Goal: Task Accomplishment & Management: Complete application form

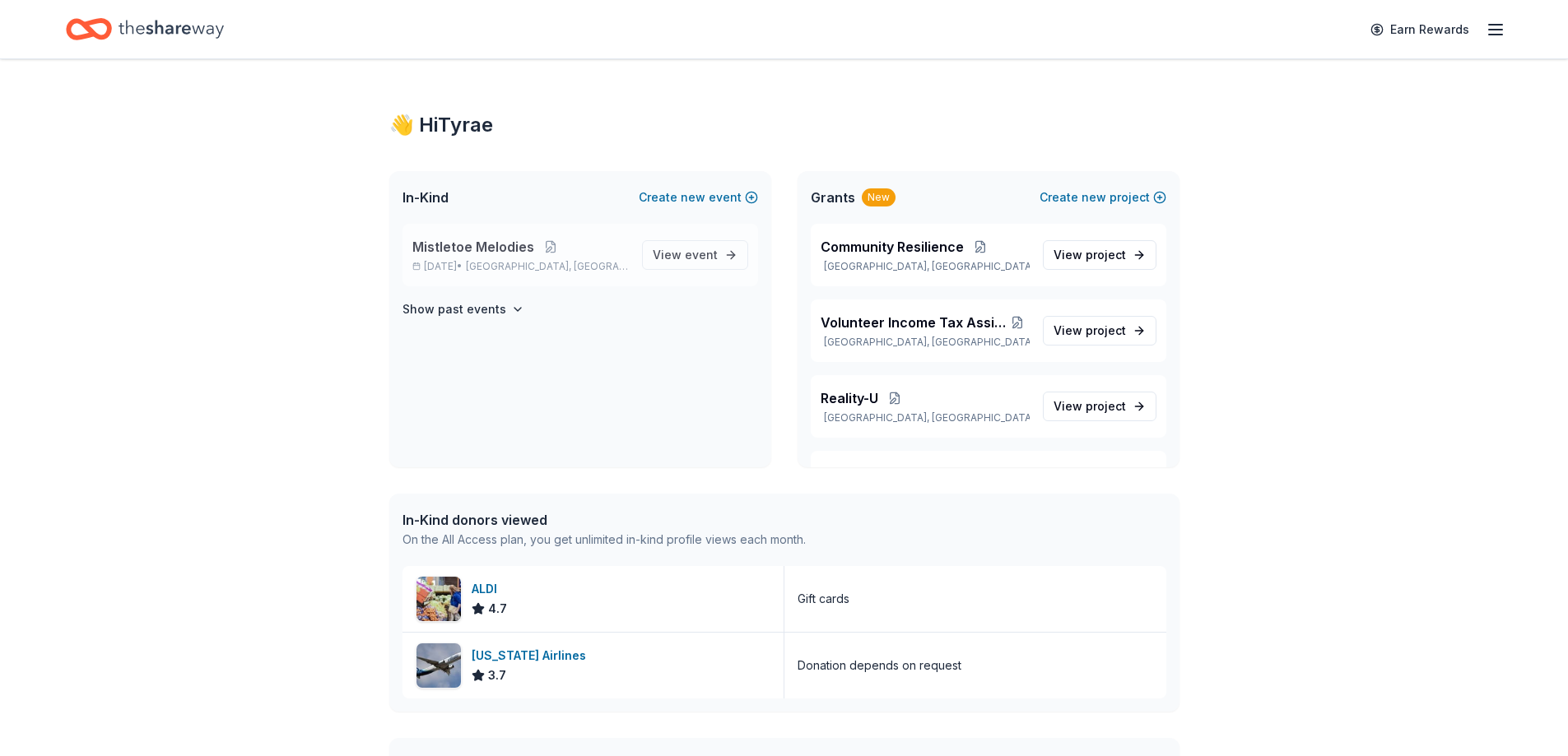
click at [466, 259] on div "Mistletoe Melodies [DATE] • [GEOGRAPHIC_DATA], [GEOGRAPHIC_DATA]" at bounding box center [520, 256] width 217 height 37
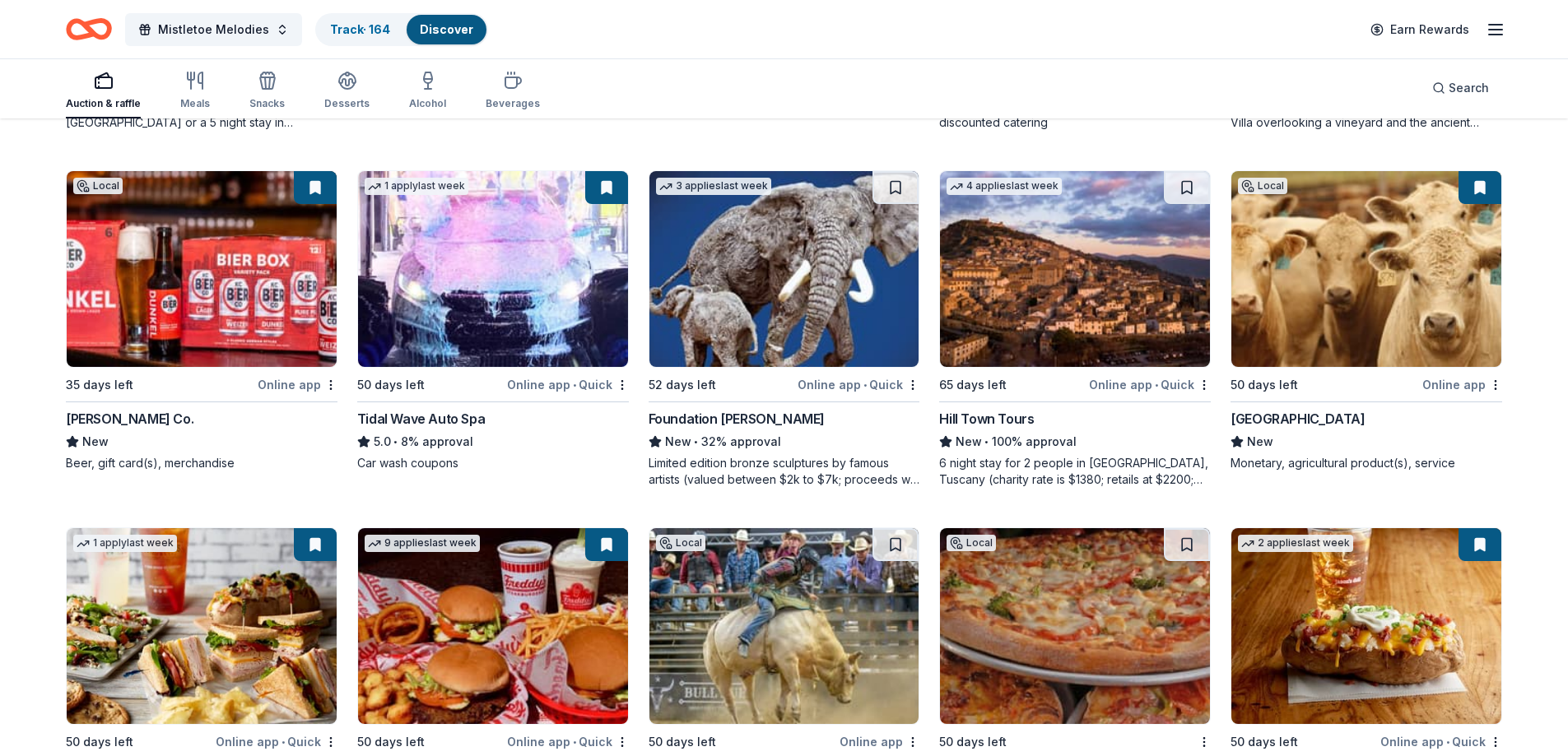
scroll to position [1765, 0]
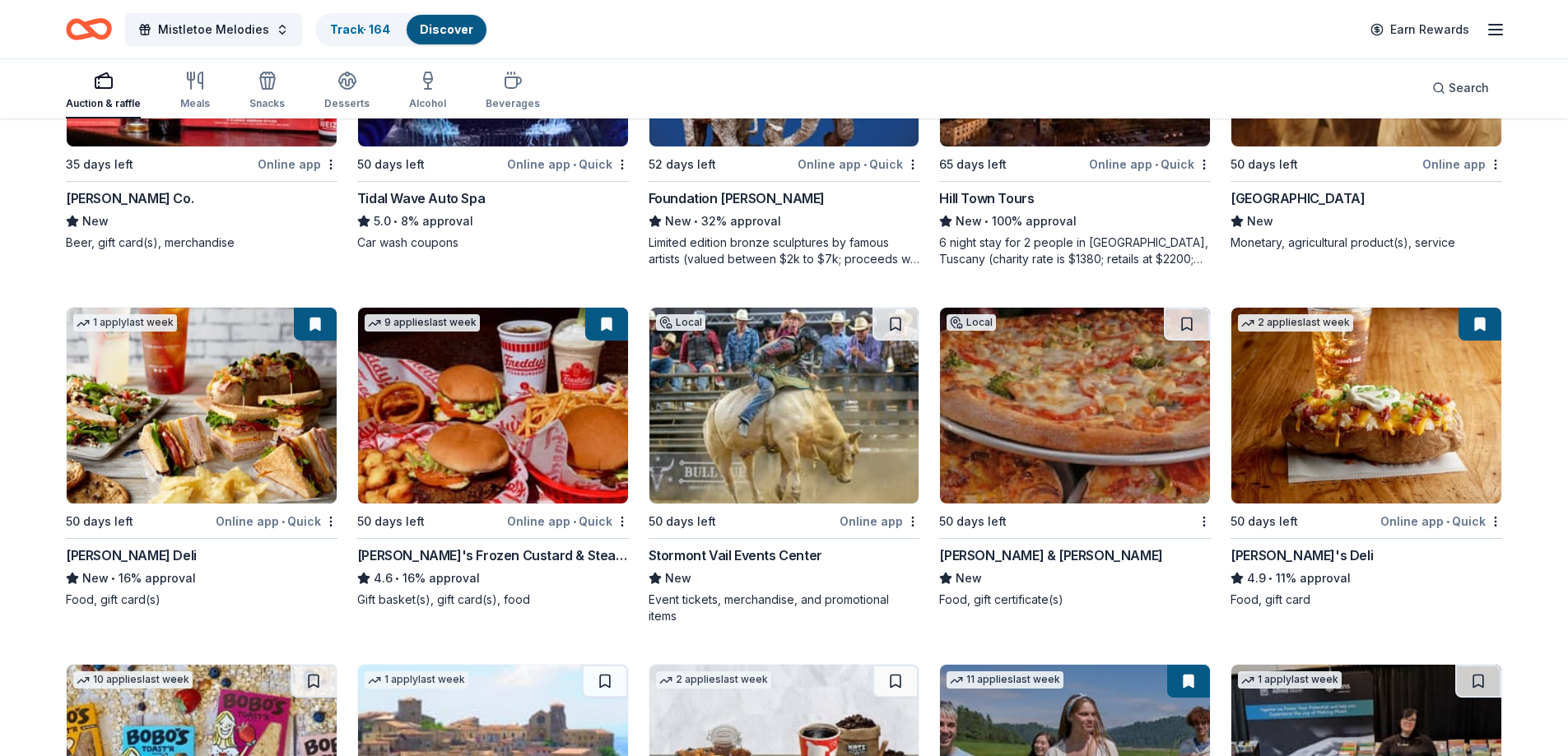
click at [458, 557] on div "[PERSON_NAME]'s Frozen Custard & Steakburgers" at bounding box center [492, 555] width 271 height 20
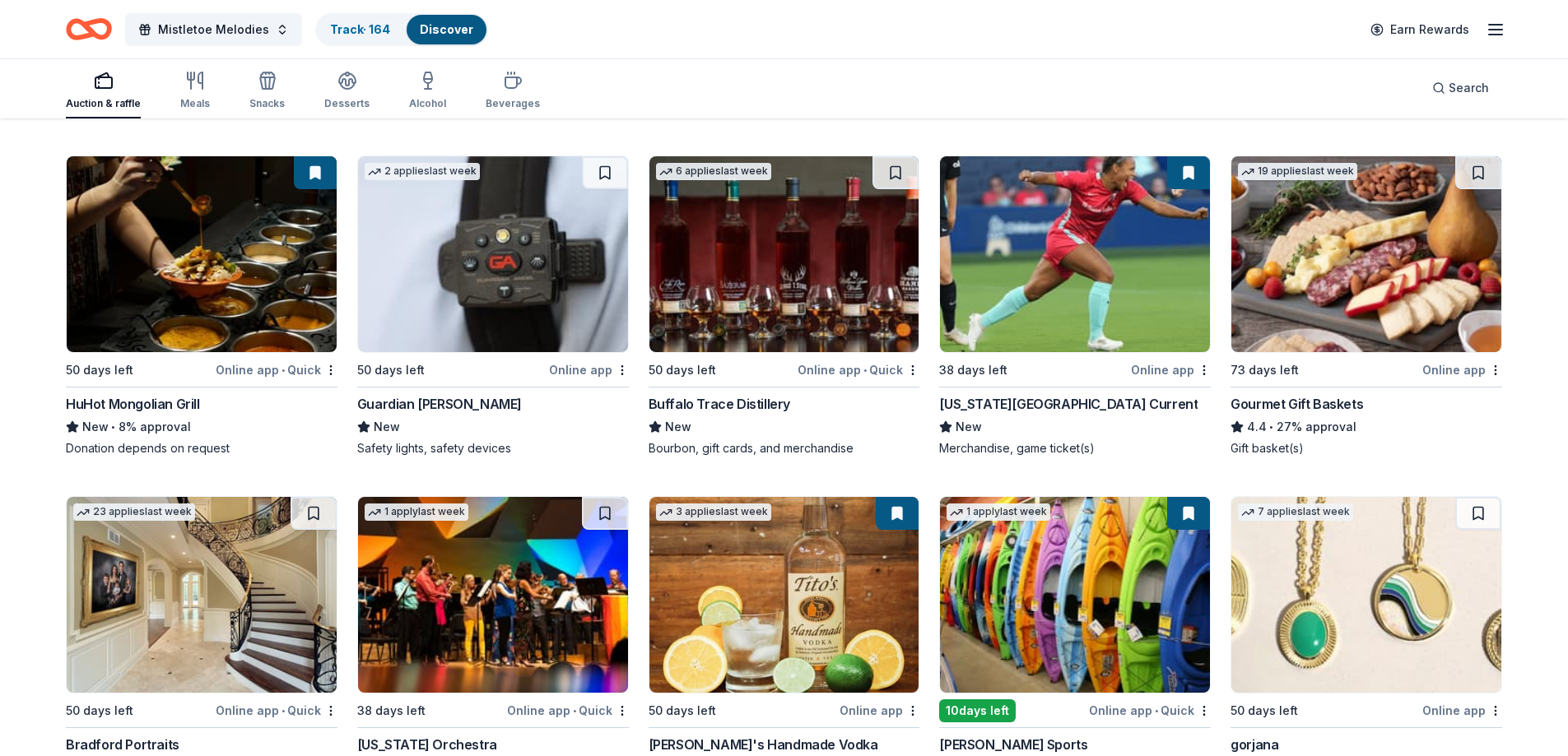
scroll to position [2710, 0]
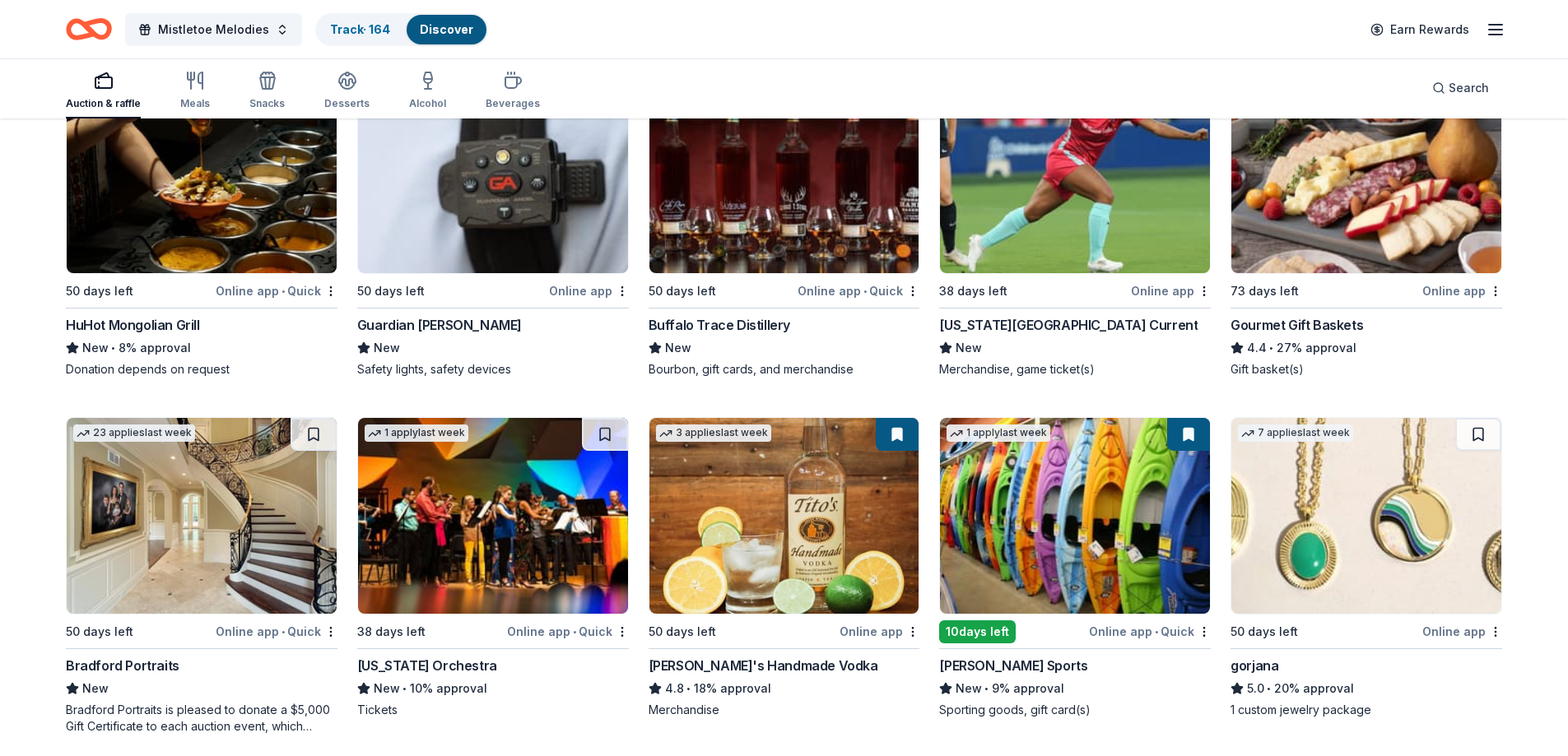
click at [735, 232] on img at bounding box center [784, 175] width 270 height 196
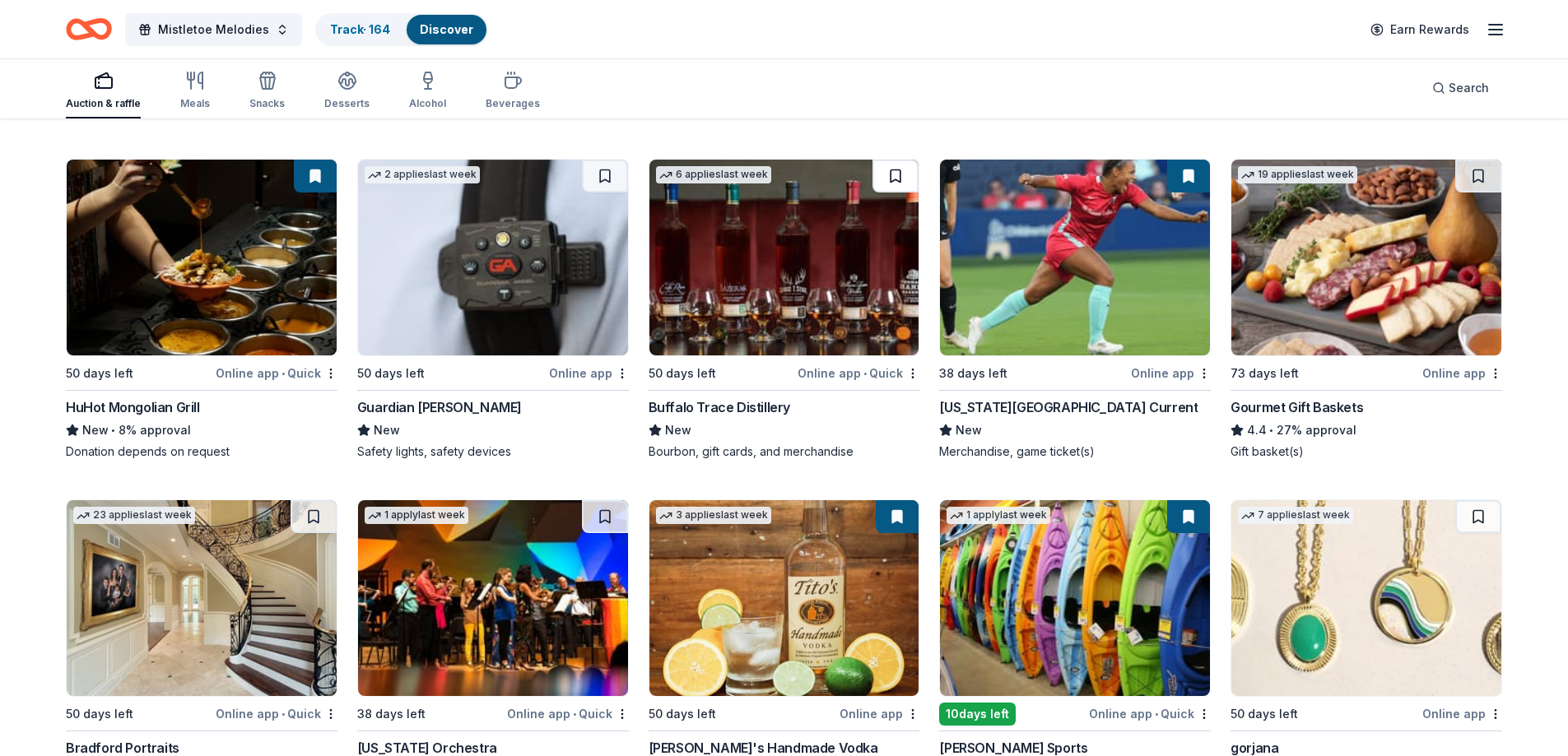
click at [899, 183] on button at bounding box center [896, 176] width 46 height 33
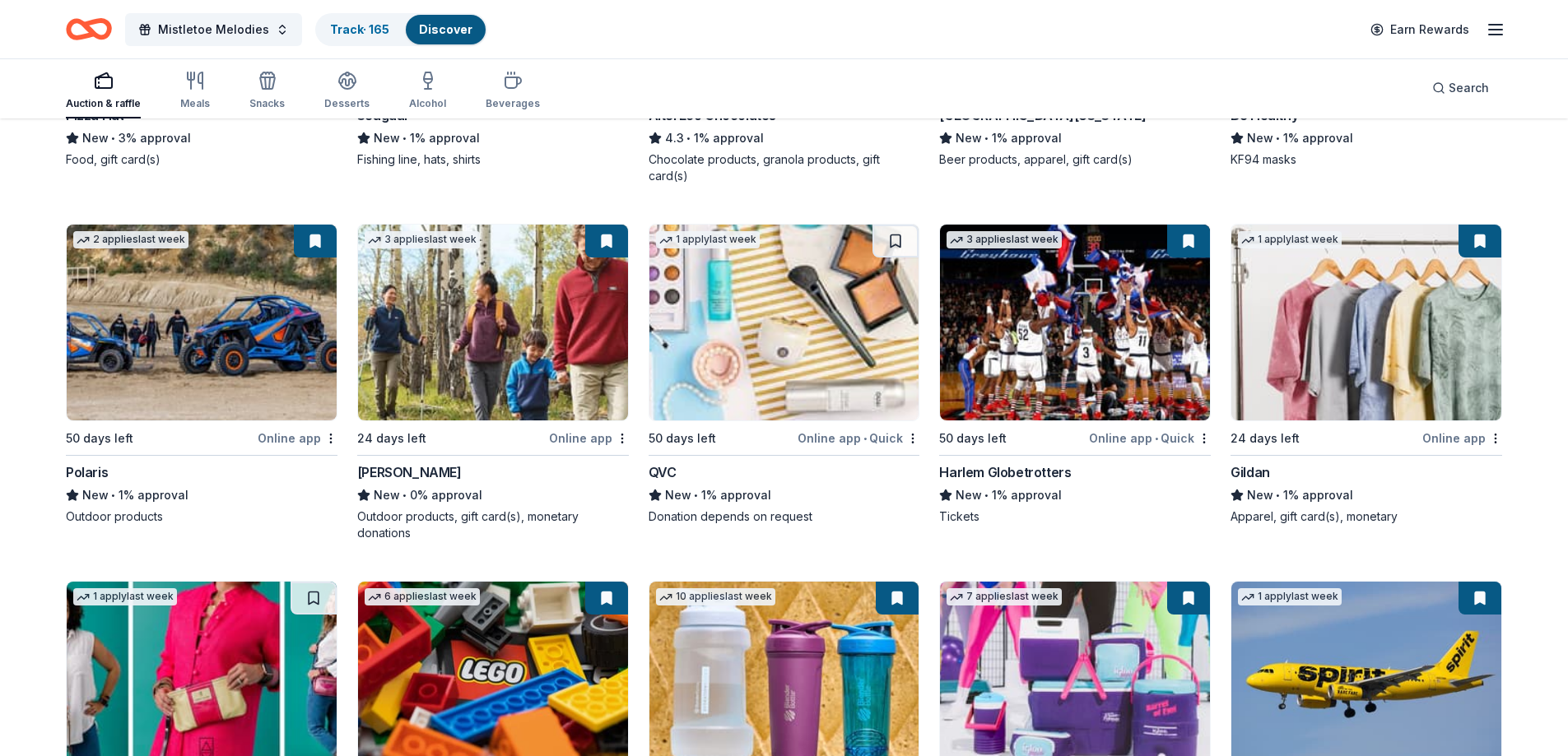
scroll to position [8777, 0]
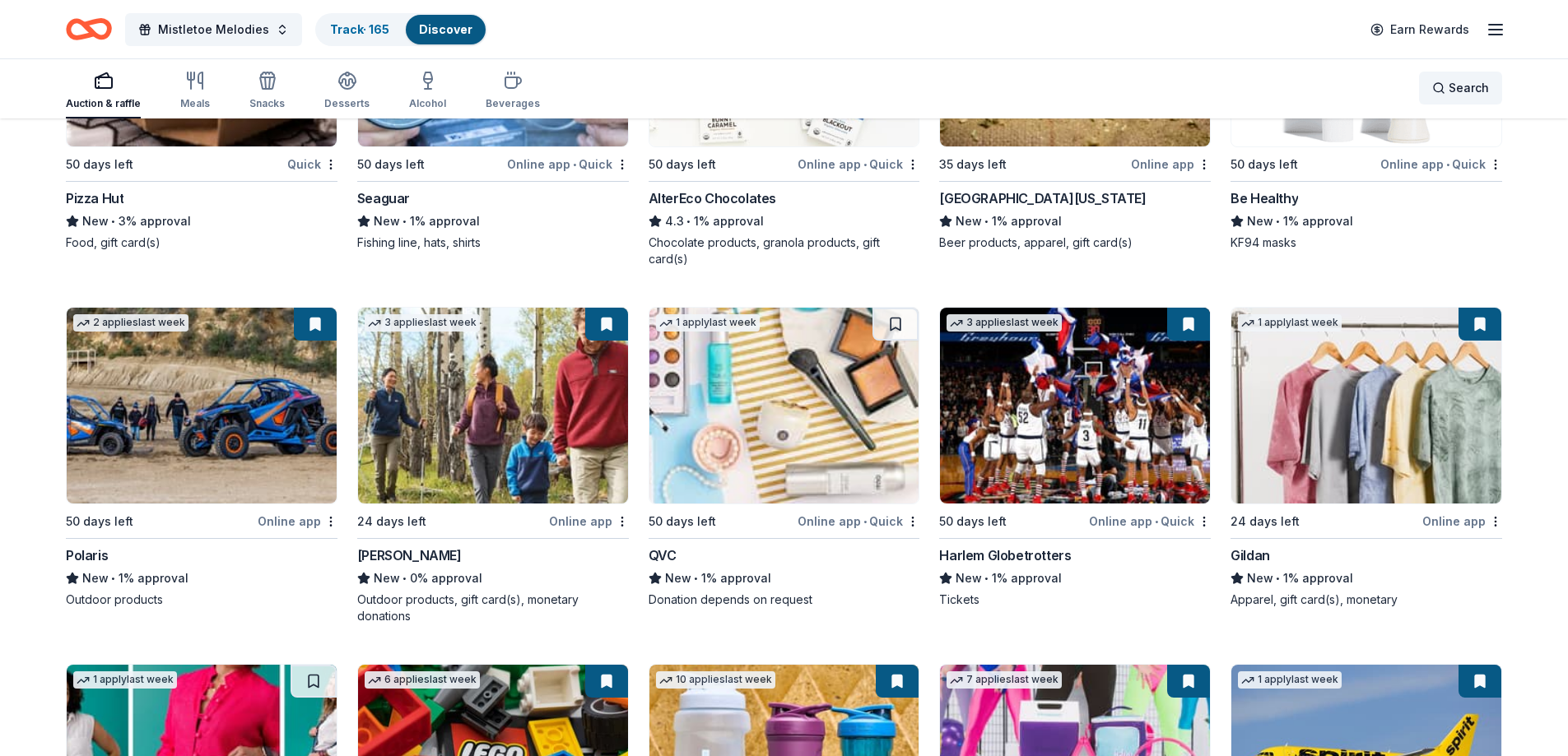
click at [1439, 90] on div "Search" at bounding box center [1461, 88] width 56 height 20
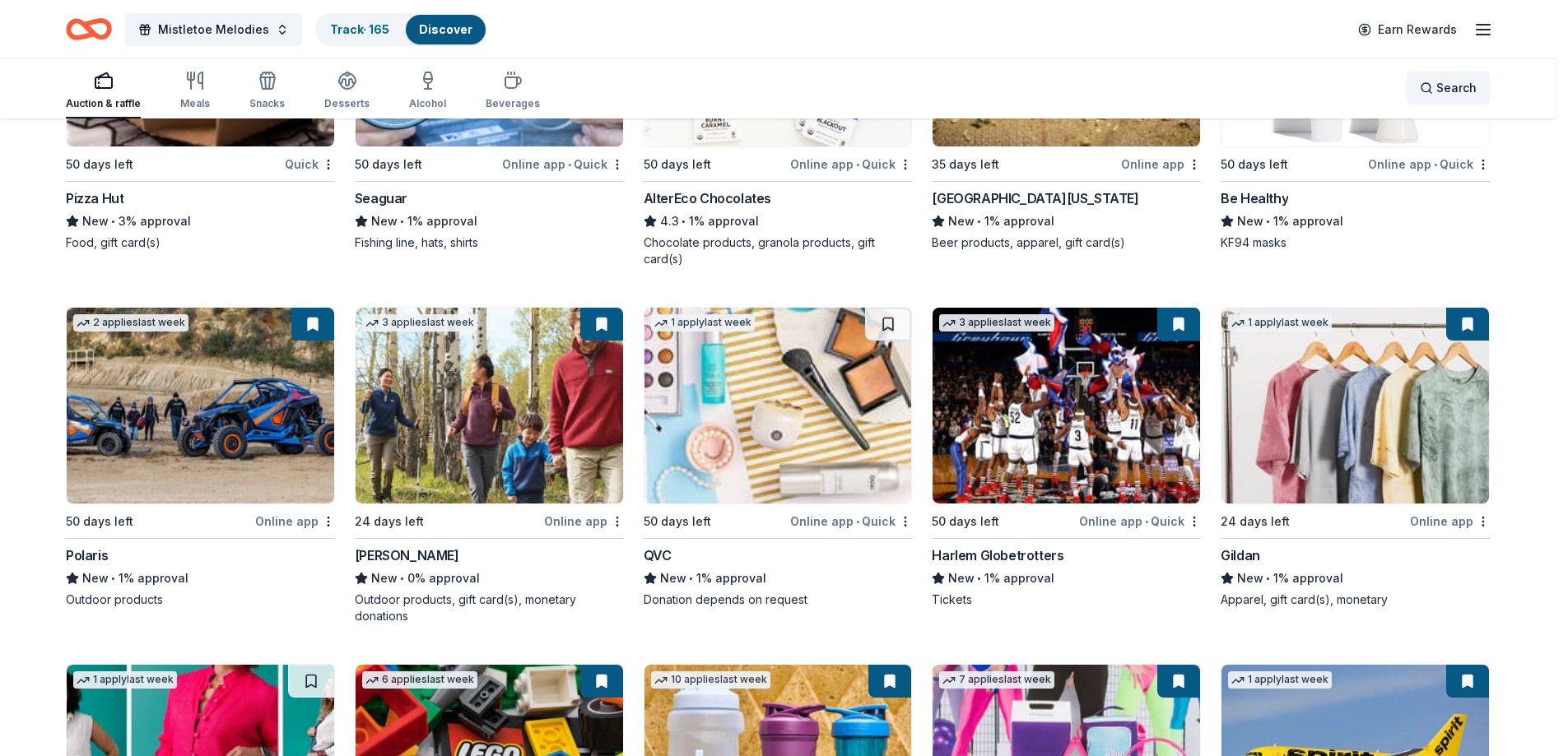
scroll to position [8760, 0]
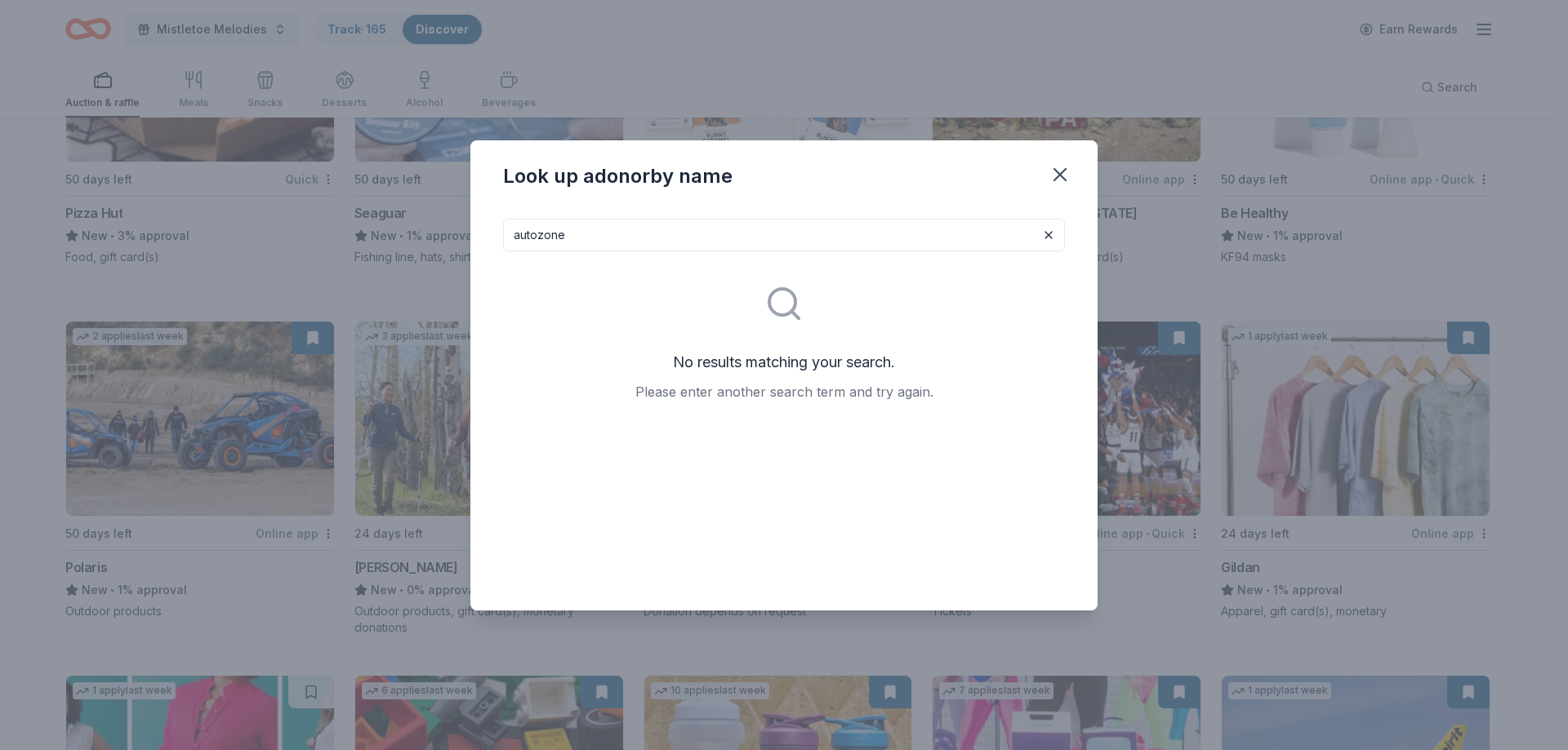
drag, startPoint x: 603, startPoint y: 243, endPoint x: 441, endPoint y: 231, distance: 162.4
click at [441, 231] on div "Look up a donor by name autozone No results matching your search. Please enter …" at bounding box center [784, 375] width 1568 height 750
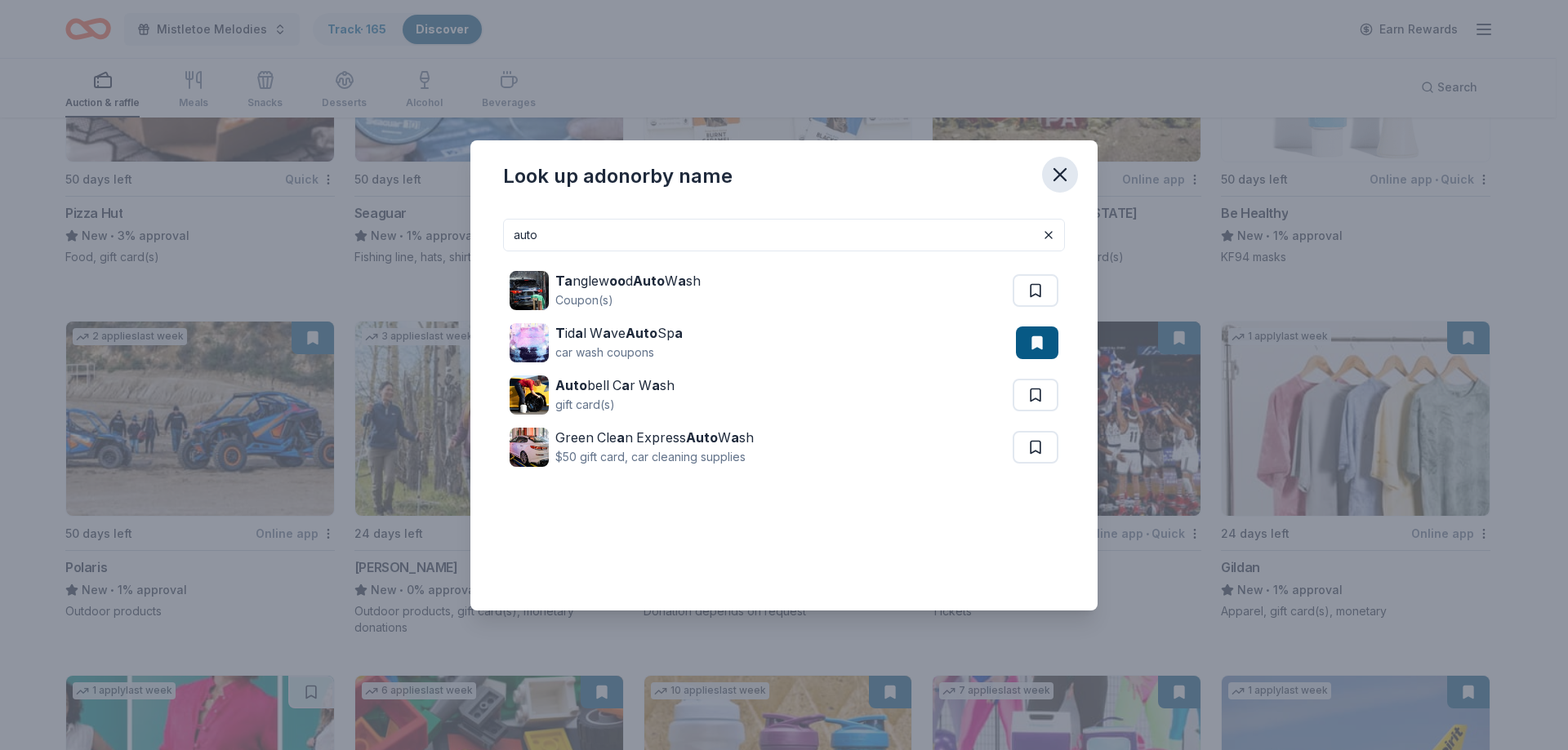
type input "auto"
click at [1053, 178] on icon "button" at bounding box center [1060, 175] width 23 height 23
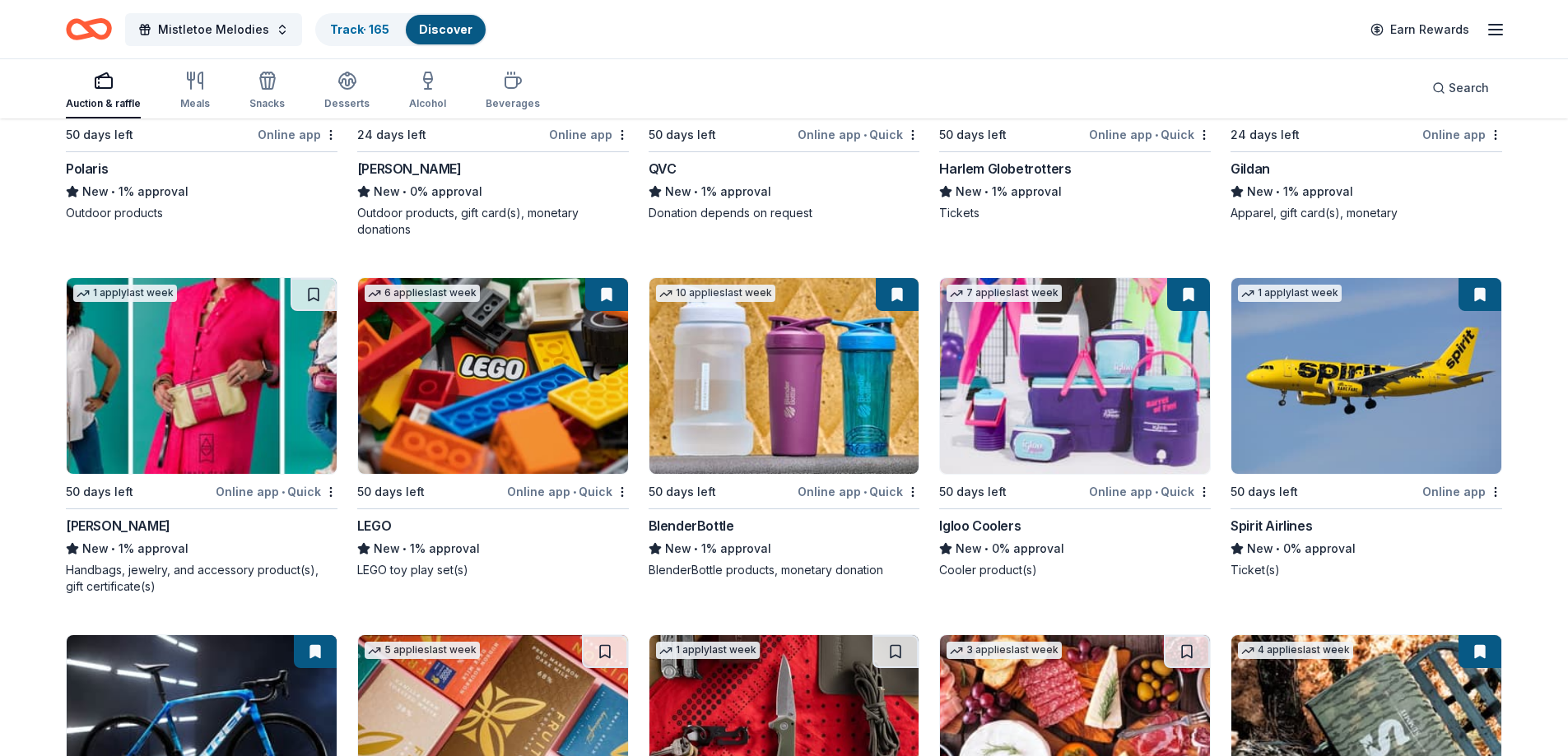
scroll to position [9172, 0]
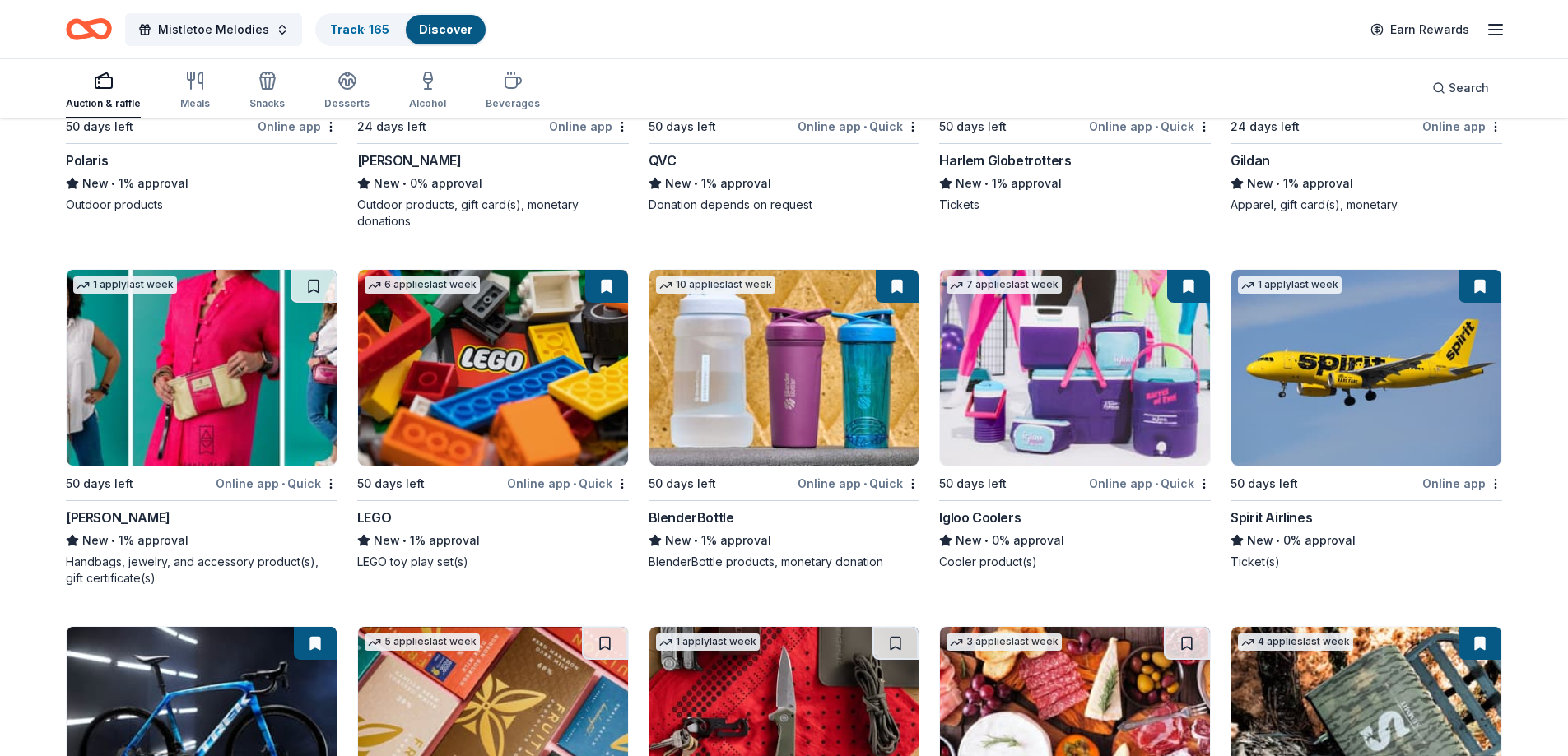
click at [742, 366] on img at bounding box center [784, 368] width 270 height 196
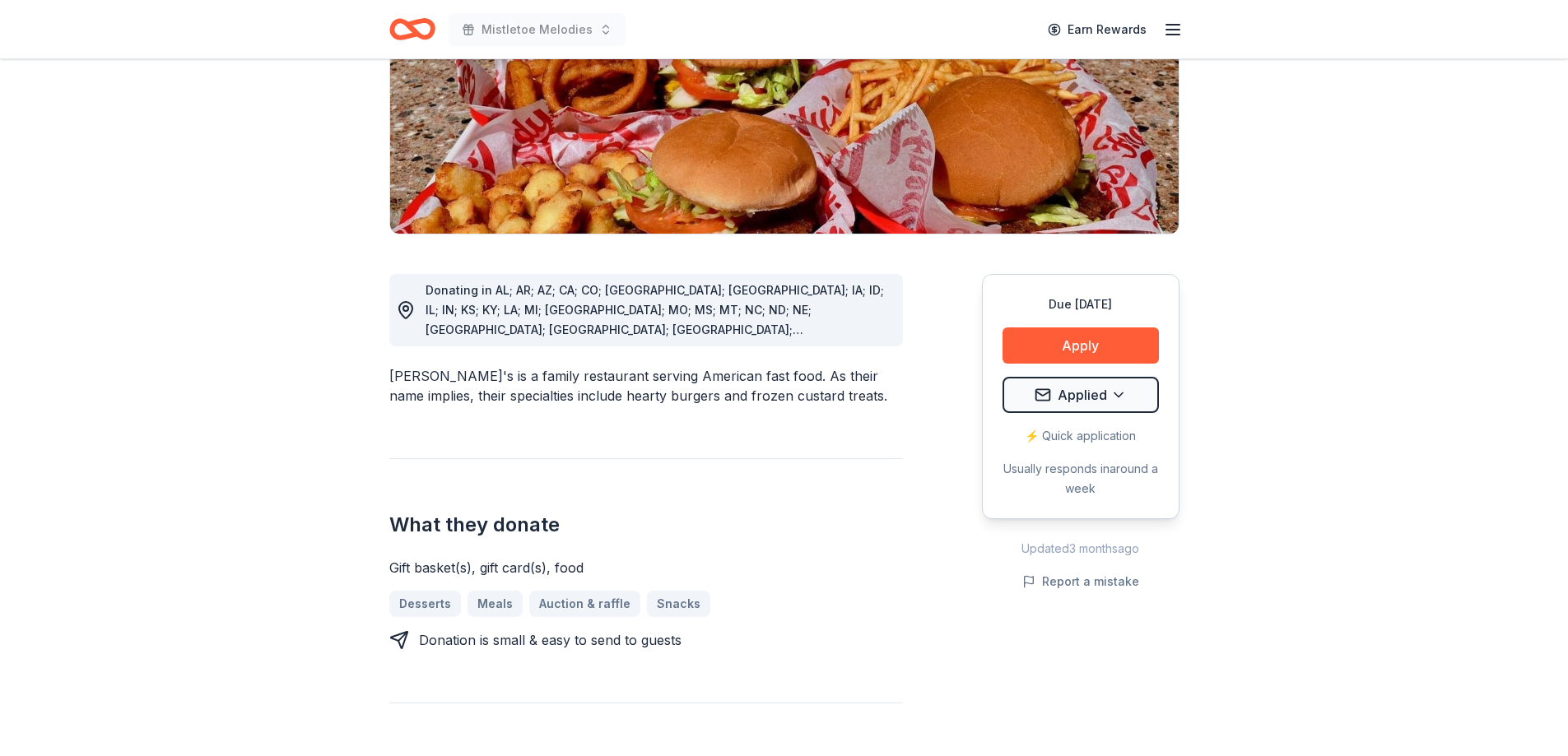
scroll to position [329, 0]
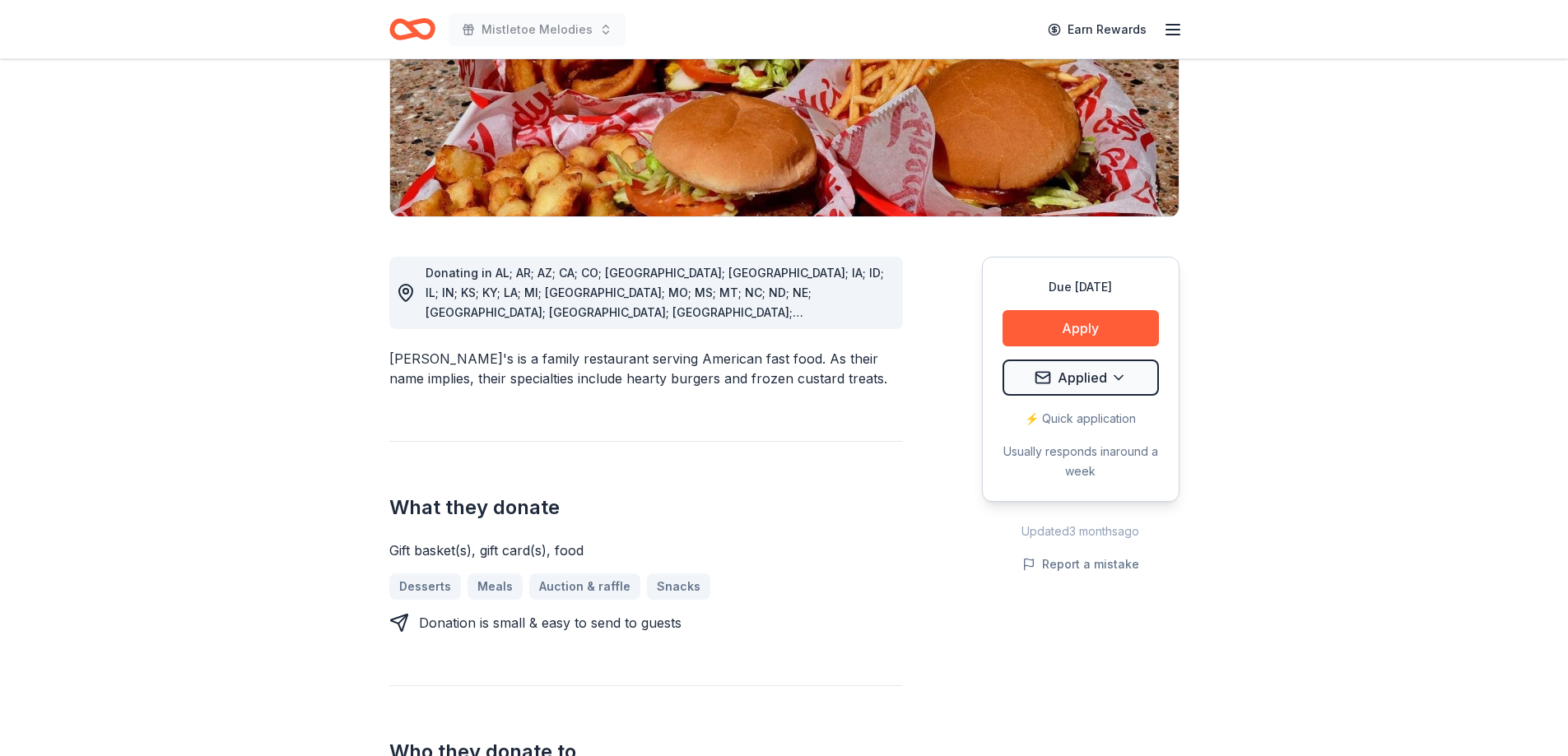
click at [1082, 305] on div "Due [DATE] Apply Applied ⚡️ Quick application Usually responds in around a week" at bounding box center [1081, 379] width 198 height 246
click at [1081, 310] on button "Apply" at bounding box center [1081, 329] width 156 height 37
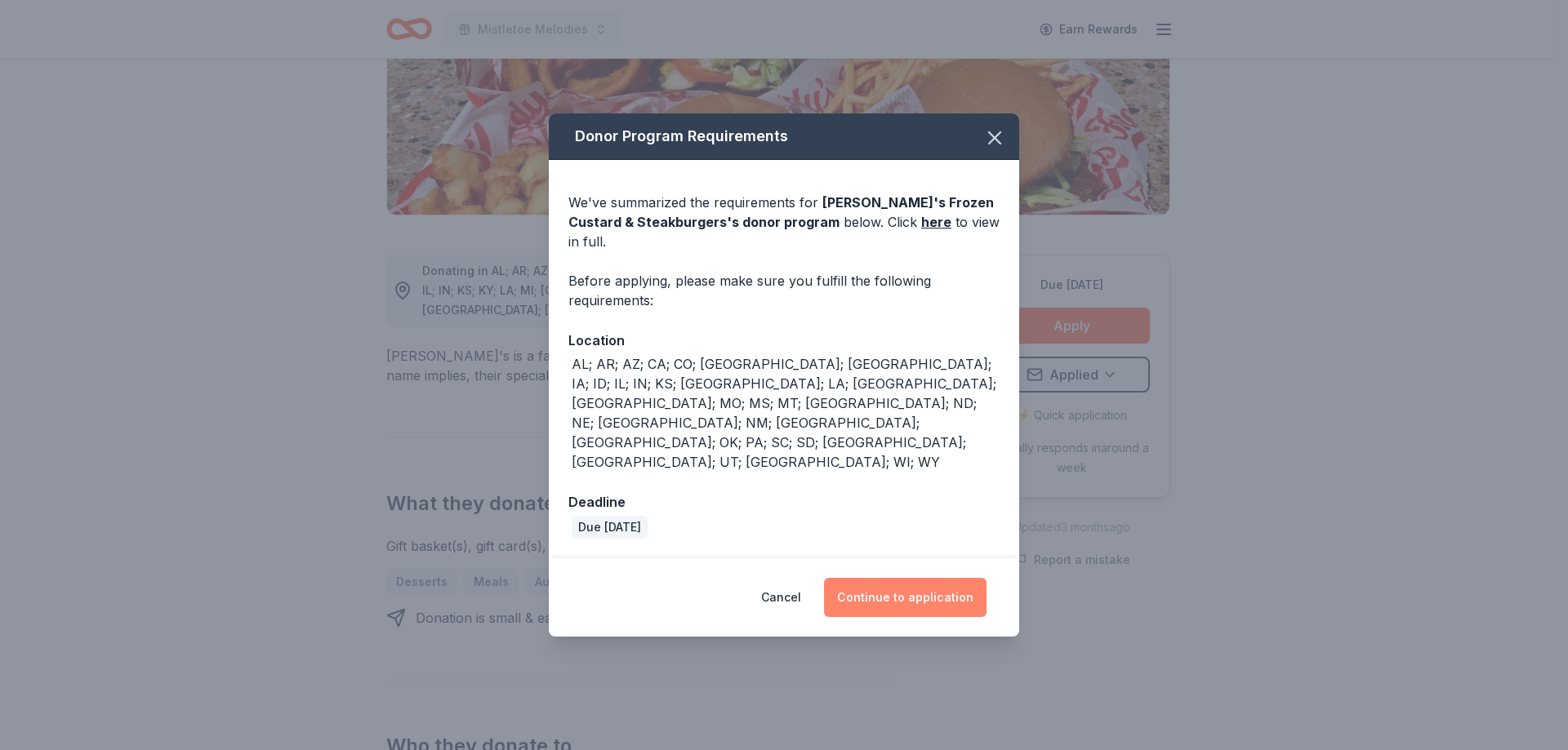
click at [886, 578] on button "Continue to application" at bounding box center [905, 598] width 162 height 40
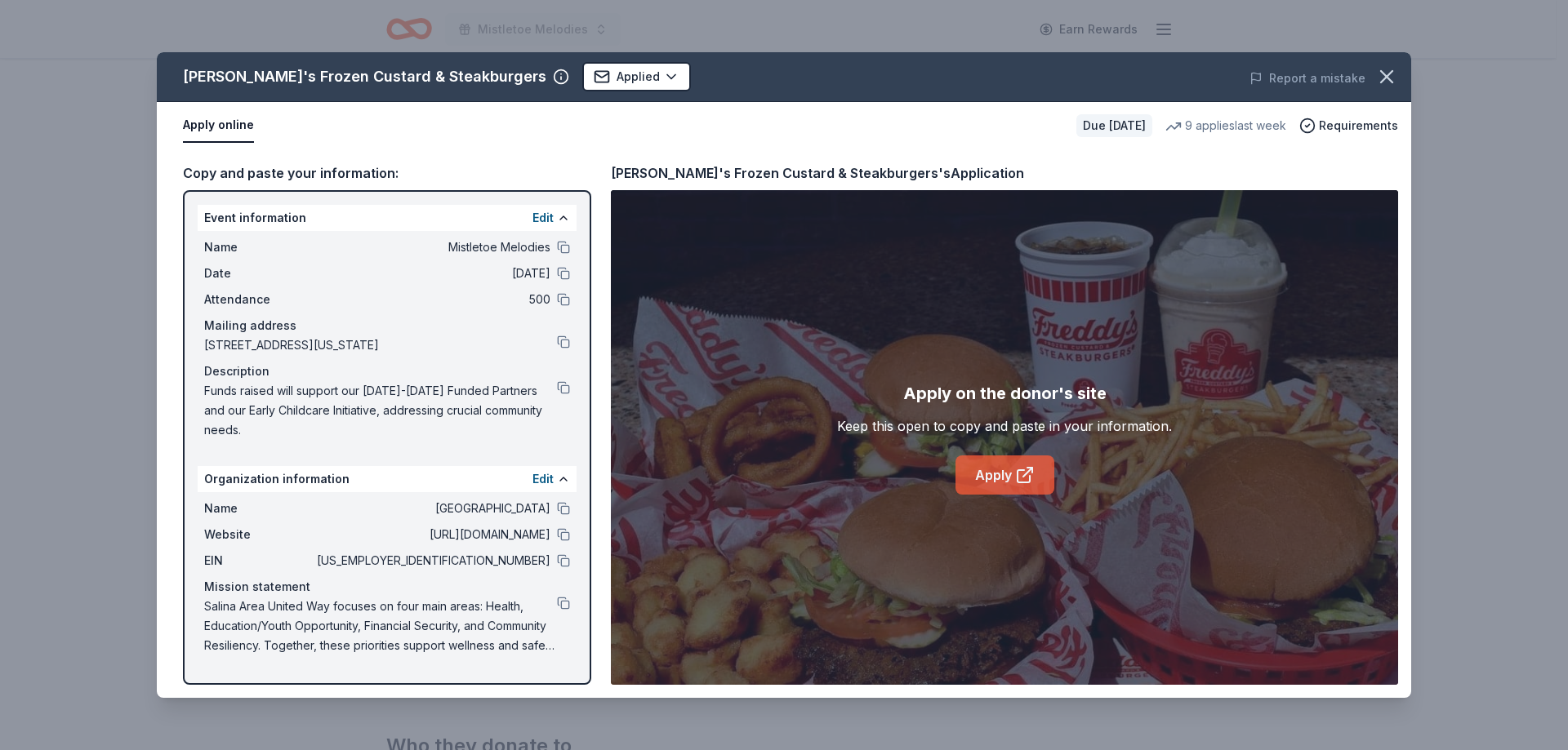
click at [1009, 483] on link "Apply" at bounding box center [1005, 475] width 99 height 40
click at [1387, 75] on icon "button" at bounding box center [1387, 77] width 23 height 23
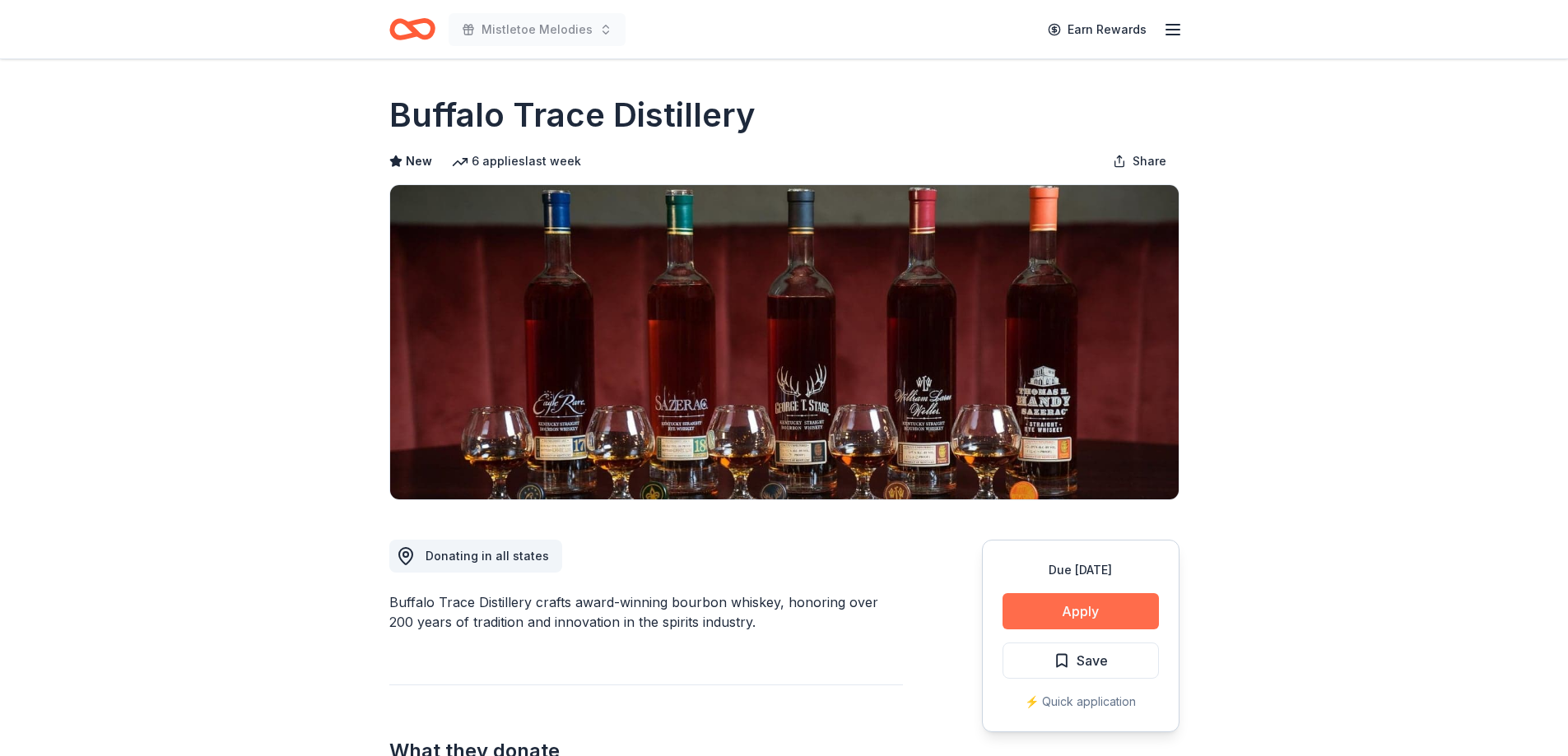
click at [1076, 608] on button "Apply" at bounding box center [1081, 612] width 156 height 37
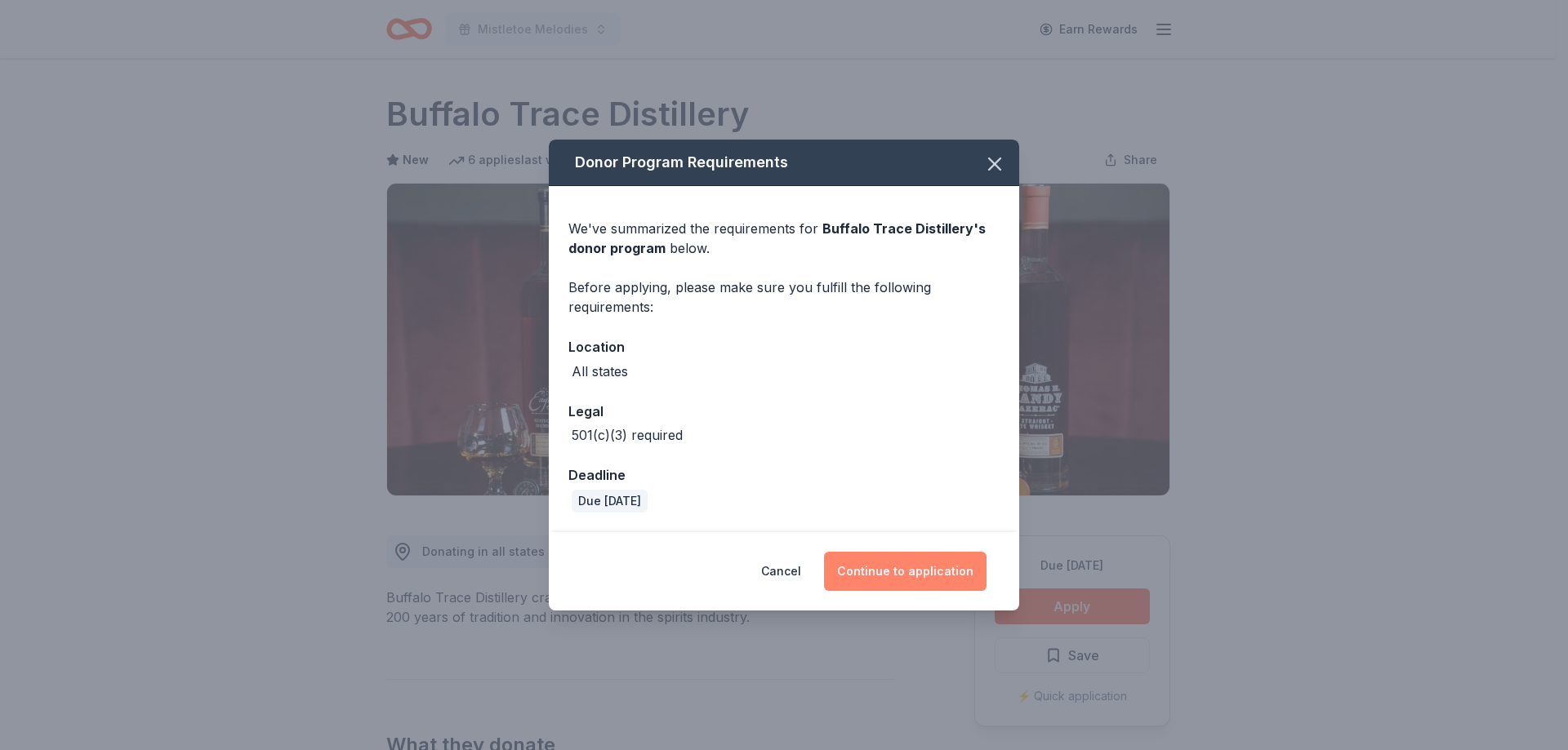
click at [880, 566] on button "Continue to application" at bounding box center [905, 571] width 162 height 40
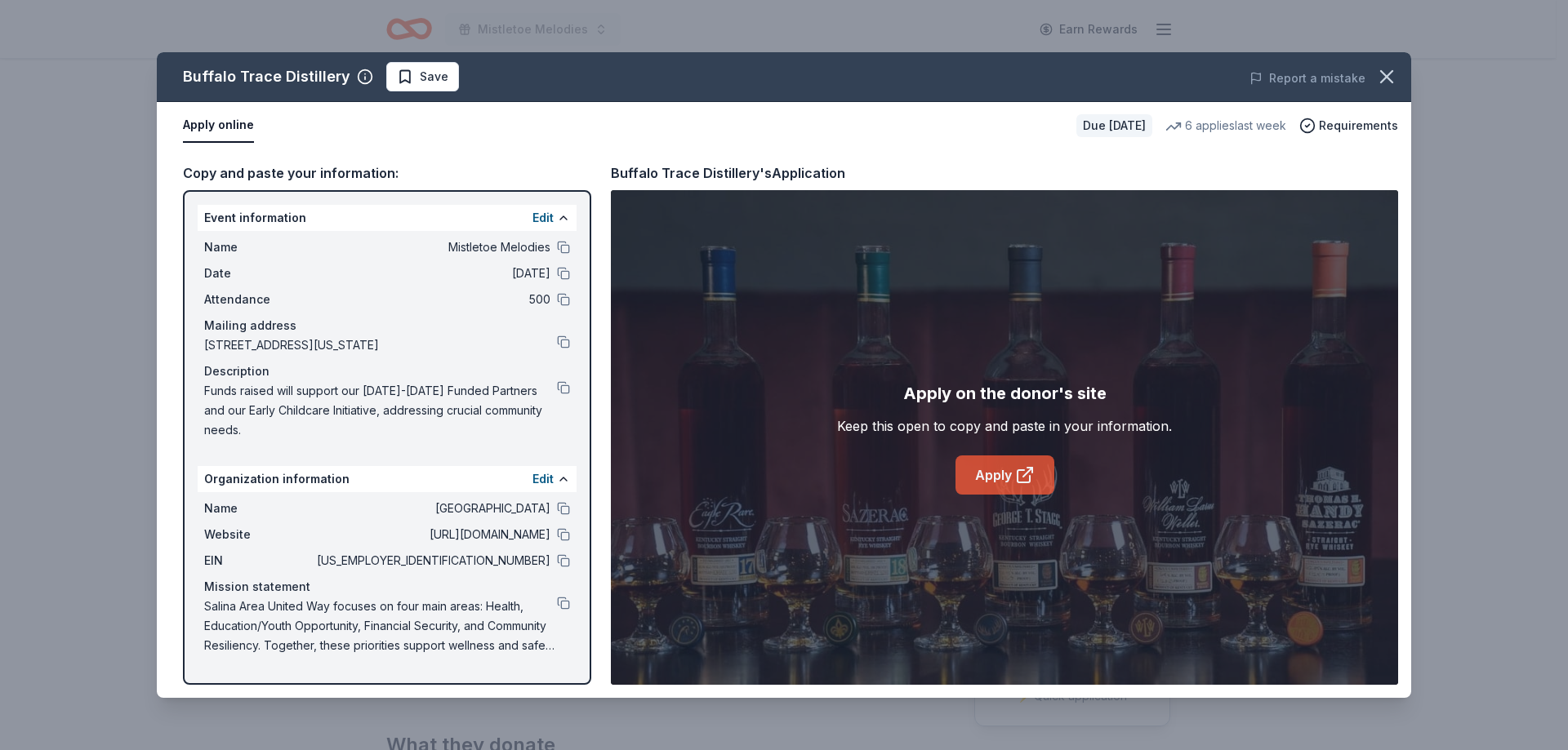
click at [1001, 481] on link "Apply" at bounding box center [1005, 475] width 99 height 40
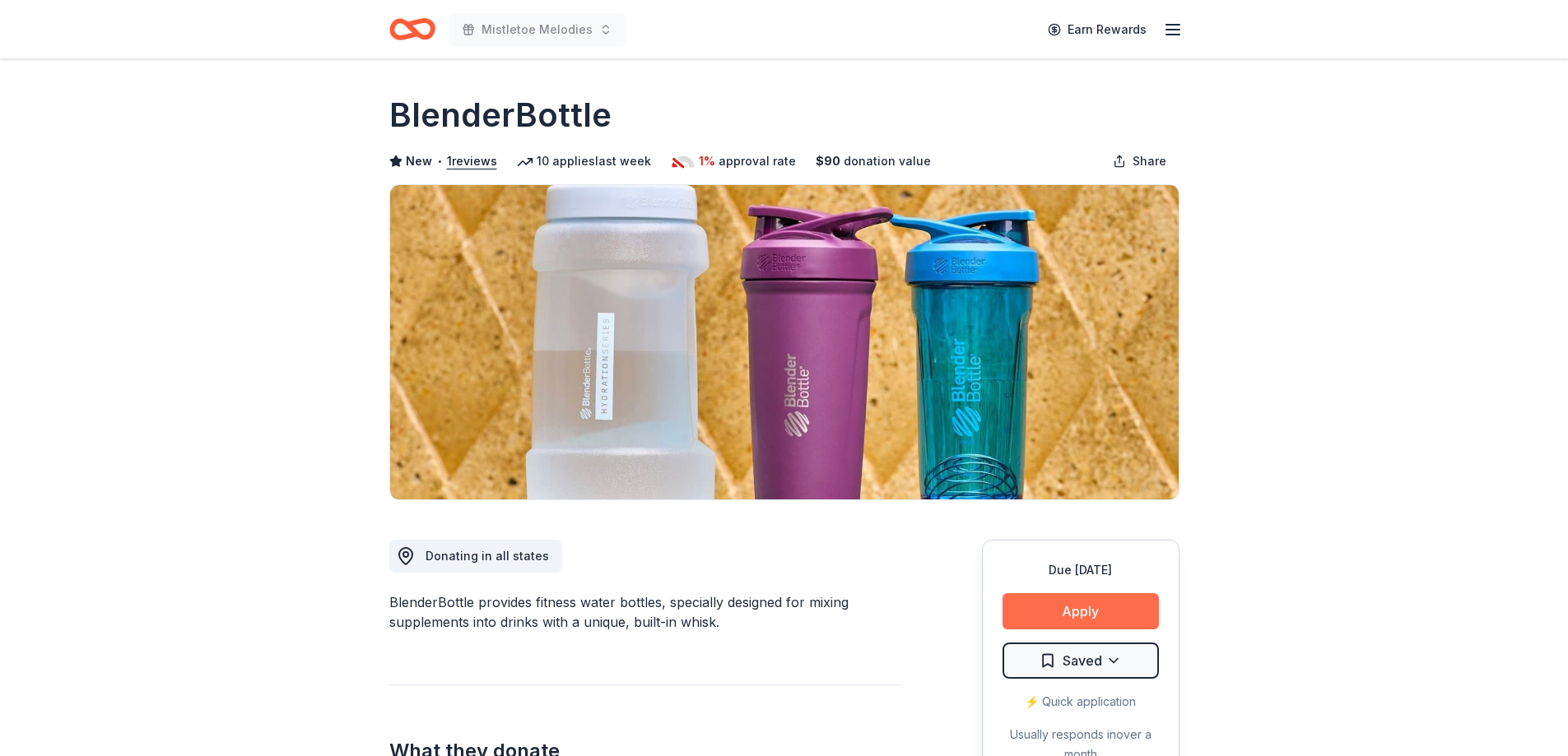
click at [1086, 605] on button "Apply" at bounding box center [1081, 612] width 156 height 37
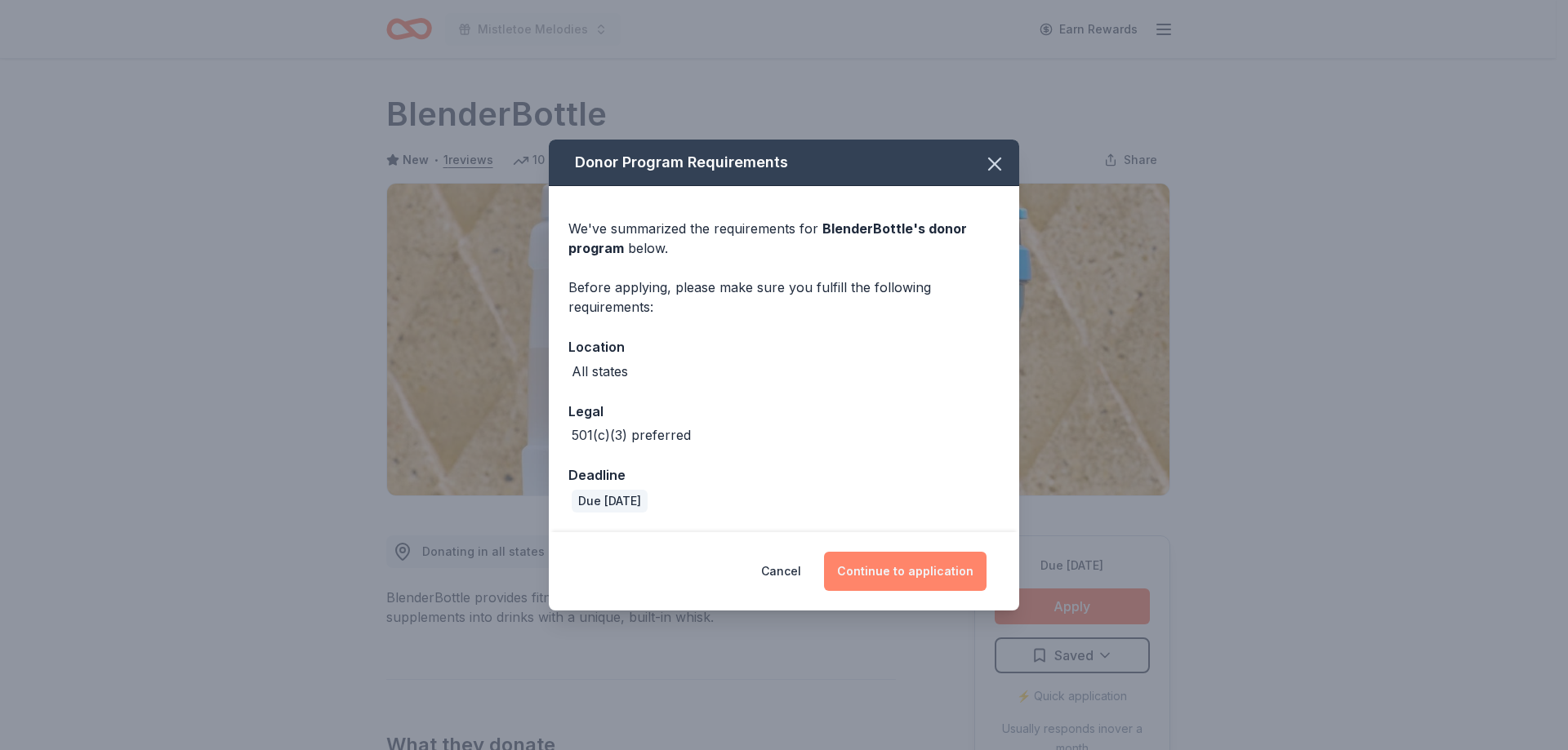
click at [925, 561] on button "Continue to application" at bounding box center [905, 571] width 162 height 40
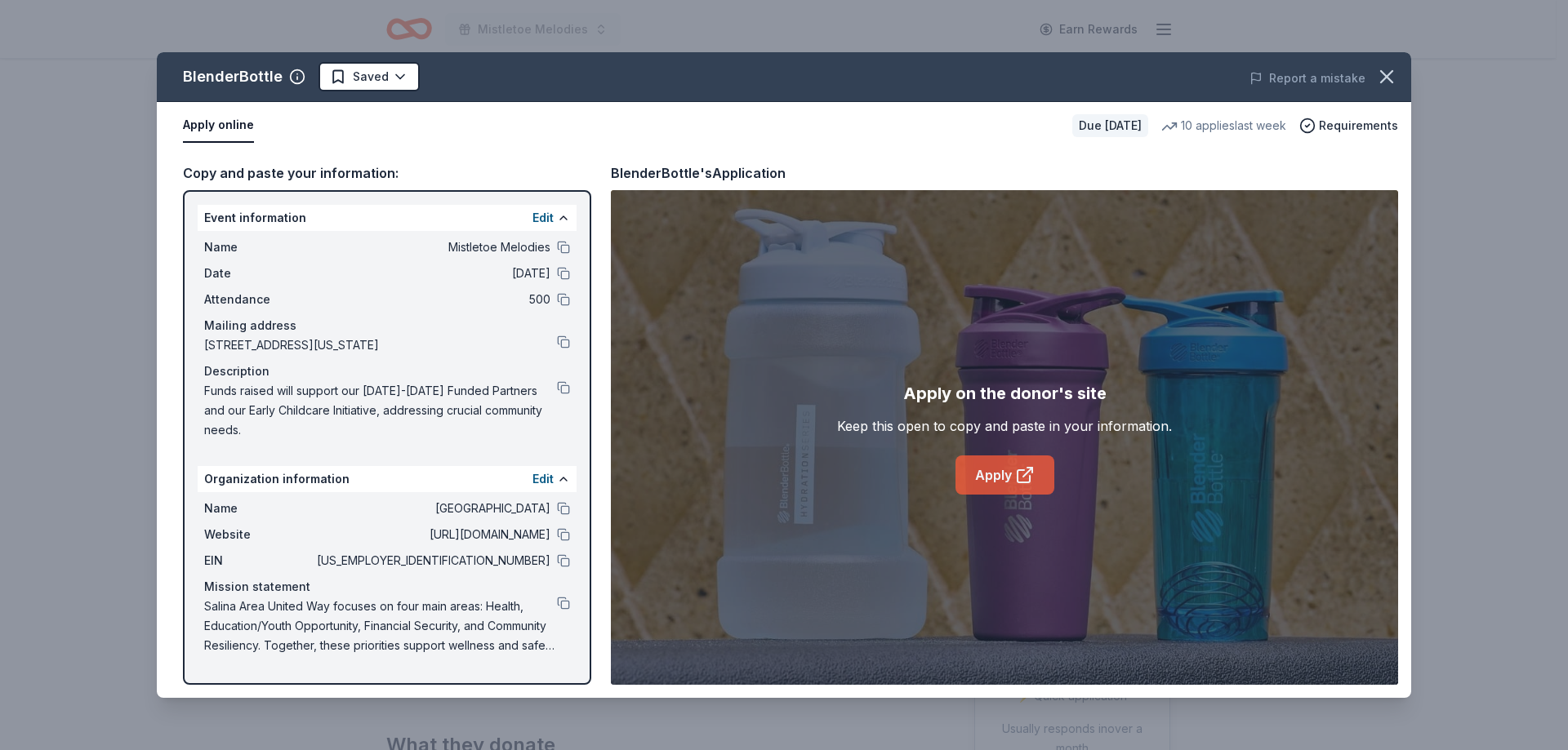
click at [987, 481] on link "Apply" at bounding box center [1005, 475] width 99 height 40
